Goal: Navigation & Orientation: Go to known website

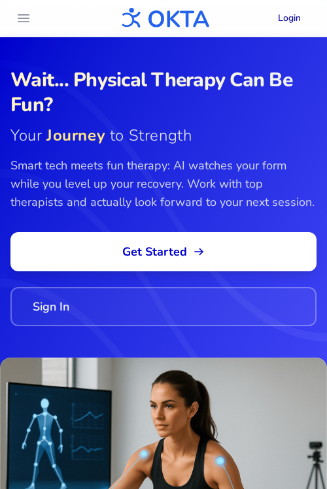
click at [288, 21] on link "Login" at bounding box center [289, 19] width 44 height 24
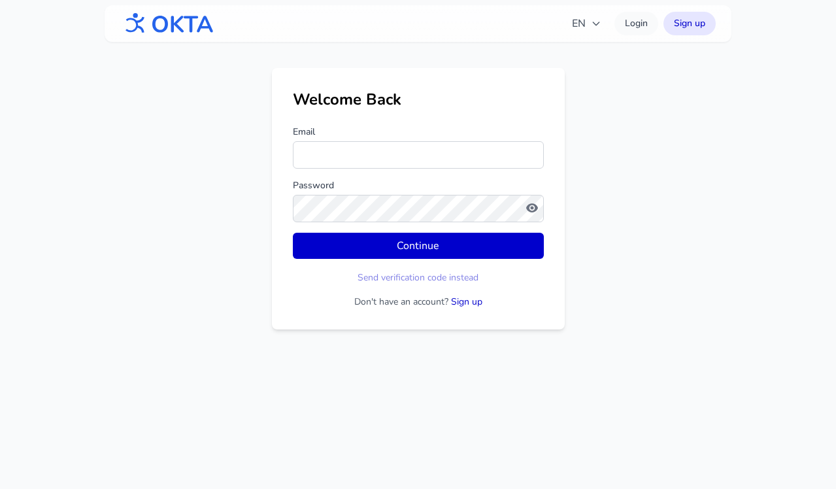
click at [163, 22] on img at bounding box center [167, 24] width 94 height 34
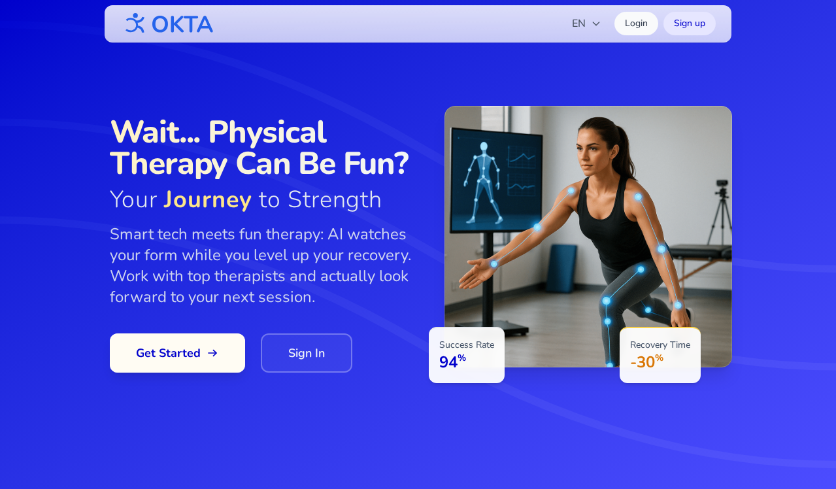
click at [193, 349] on span "Get Started" at bounding box center [177, 353] width 83 height 18
